Goal: Transaction & Acquisition: Purchase product/service

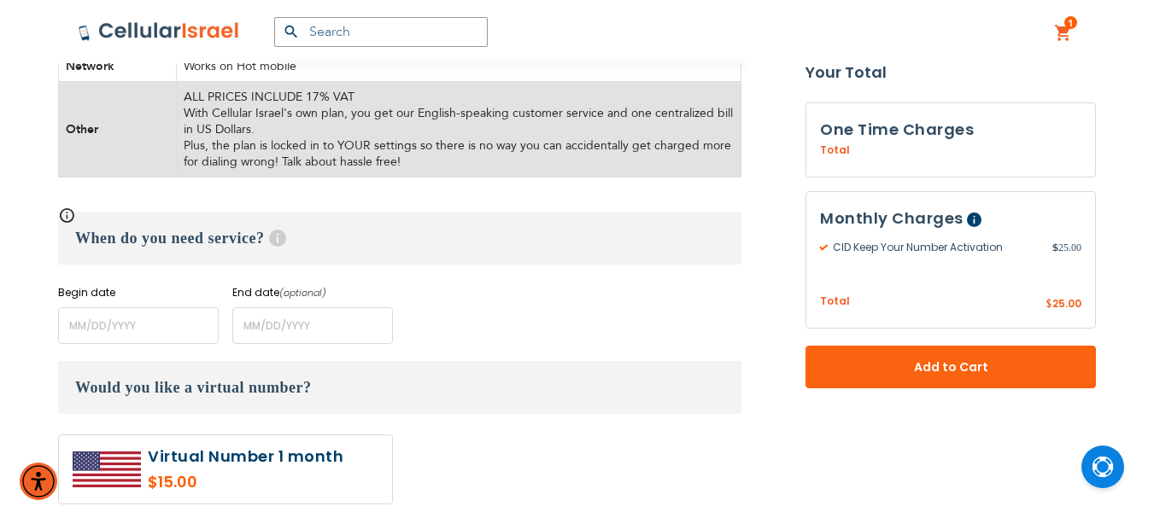
scroll to position [854, 0]
click at [96, 322] on input "name" at bounding box center [138, 325] width 161 height 37
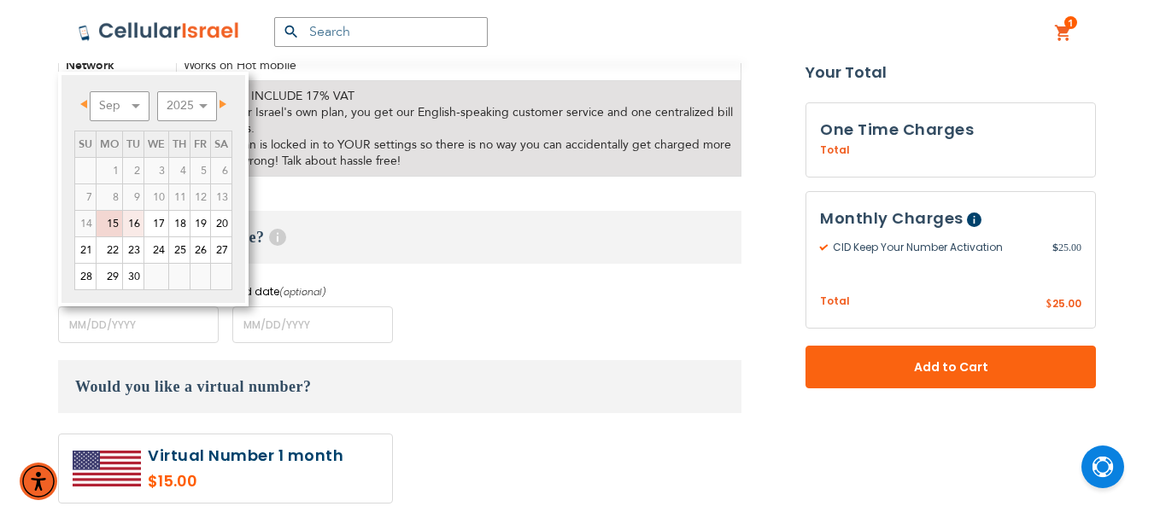
click at [135, 223] on link "16" at bounding box center [133, 224] width 20 height 26
type input "[DATE]"
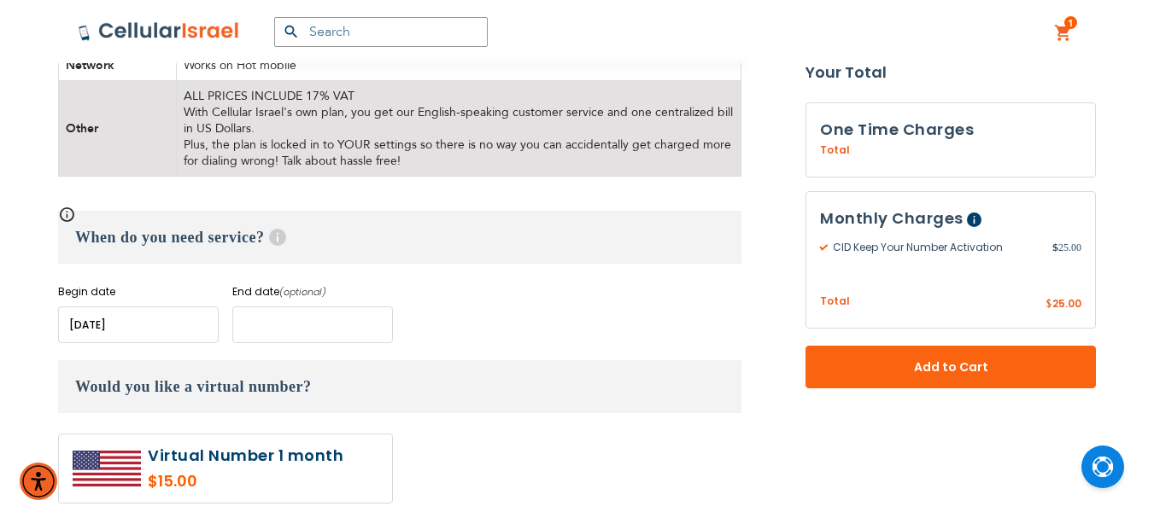
click at [288, 327] on input "name" at bounding box center [312, 325] width 161 height 37
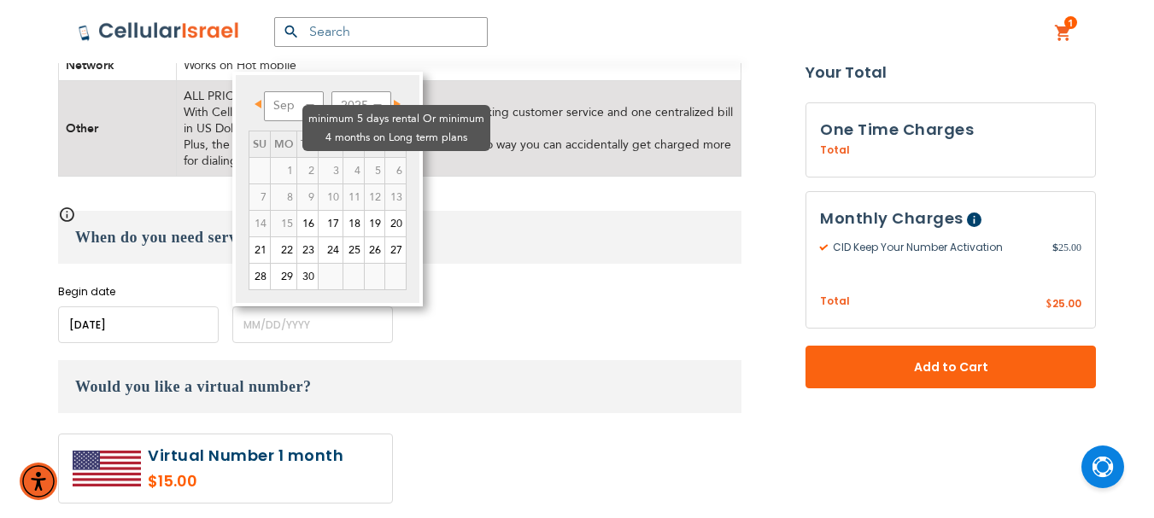
click at [343, 157] on td "4" at bounding box center [353, 170] width 21 height 26
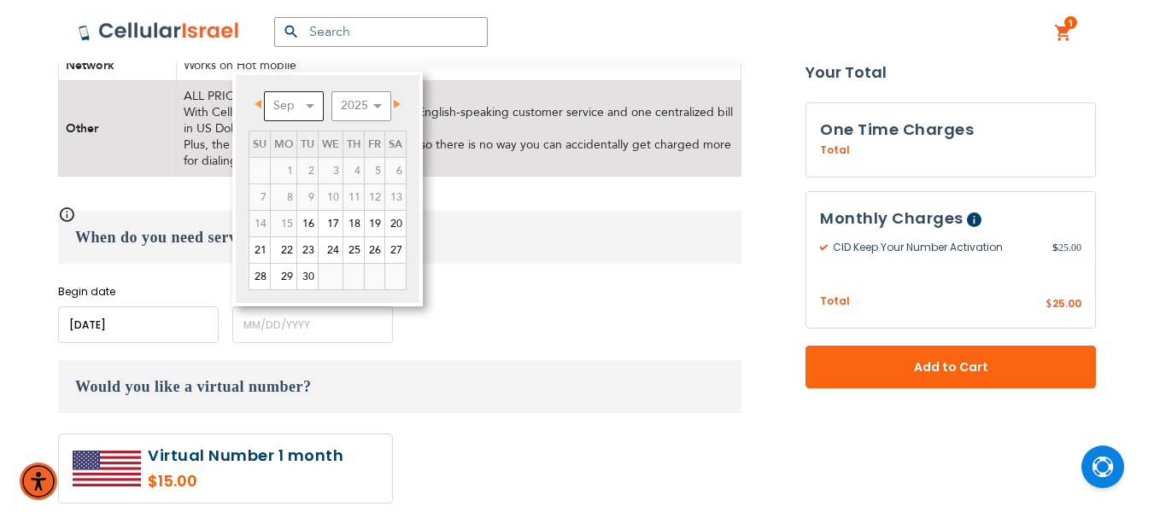
click at [313, 99] on select "Sep Oct Nov Dec" at bounding box center [294, 106] width 60 height 30
click at [337, 219] on link "15" at bounding box center [330, 224] width 24 height 26
type input "[DATE]"
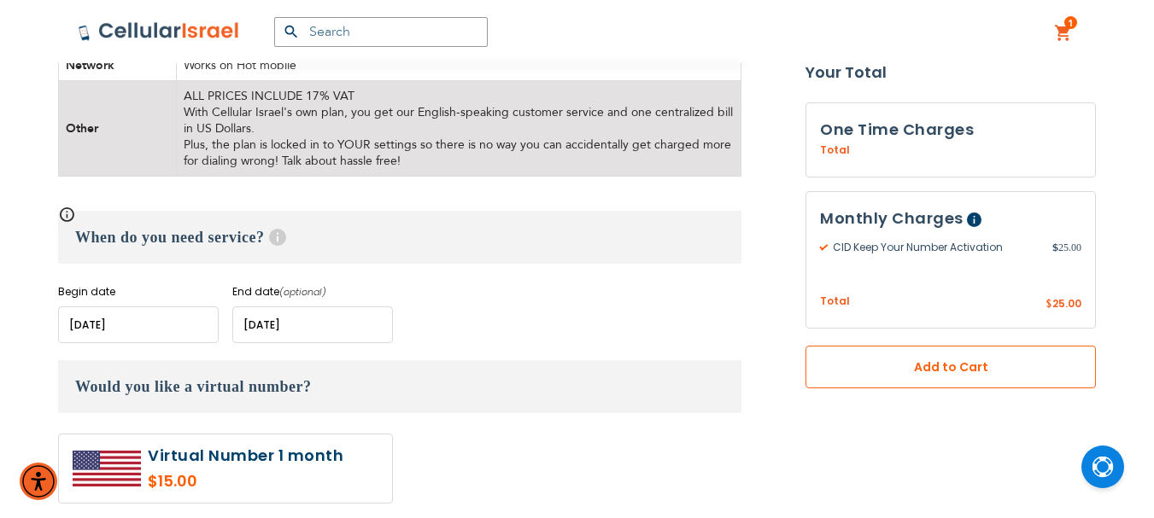
click at [967, 371] on span "Add to Cart" at bounding box center [951, 368] width 178 height 18
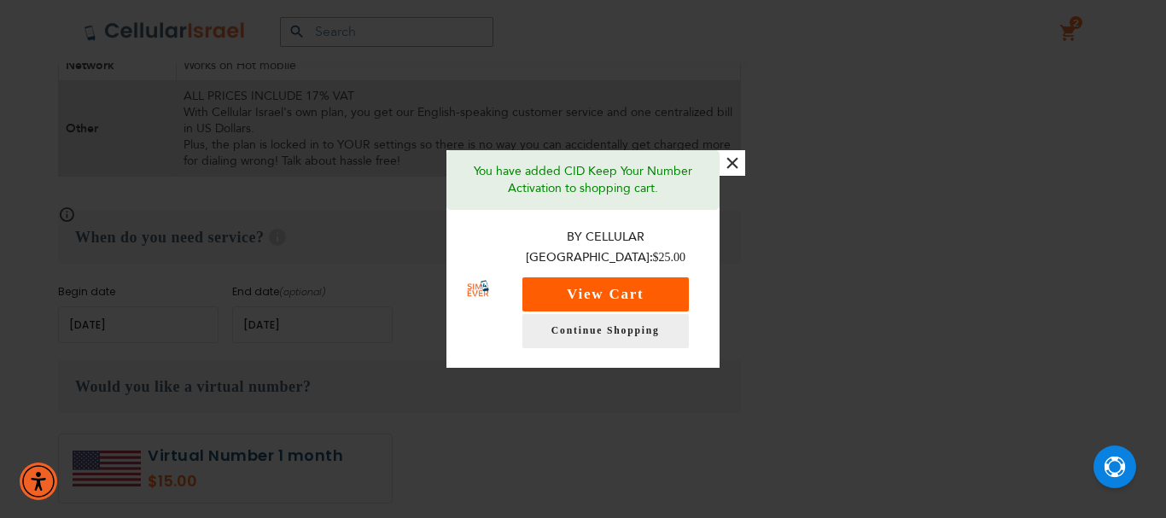
click at [605, 282] on button "View Cart" at bounding box center [606, 295] width 167 height 34
